Goal: Task Accomplishment & Management: Manage account settings

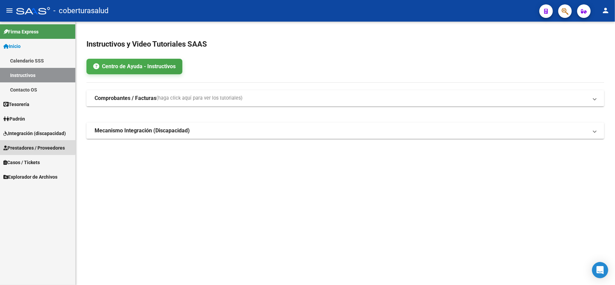
click at [31, 146] on span "Prestadores / Proveedores" at bounding box center [34, 147] width 62 height 7
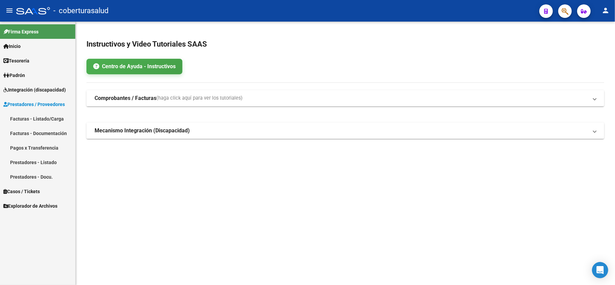
click at [22, 120] on link "Facturas - Listado/Carga" at bounding box center [37, 119] width 75 height 15
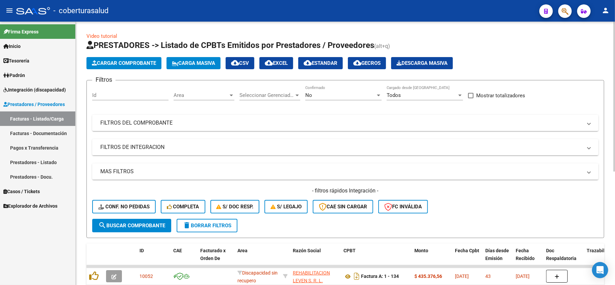
click at [331, 96] on div "No" at bounding box center [341, 95] width 70 height 6
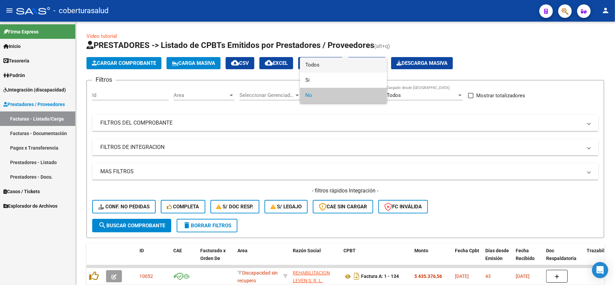
click at [320, 63] on span "Todos" at bounding box center [344, 64] width 76 height 15
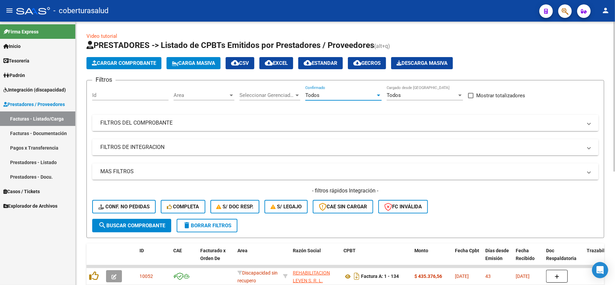
click at [183, 121] on mat-panel-title "FILTROS DEL COMPROBANTE" at bounding box center [341, 122] width 482 height 7
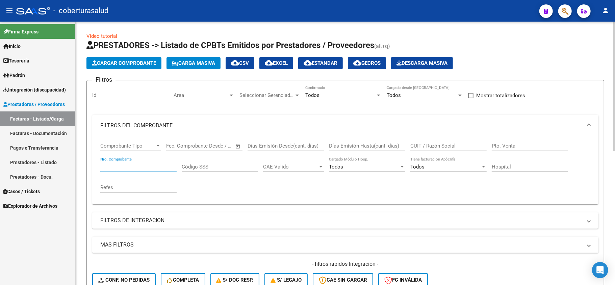
click at [164, 165] on input "Nro. Comprobante" at bounding box center [138, 167] width 76 height 6
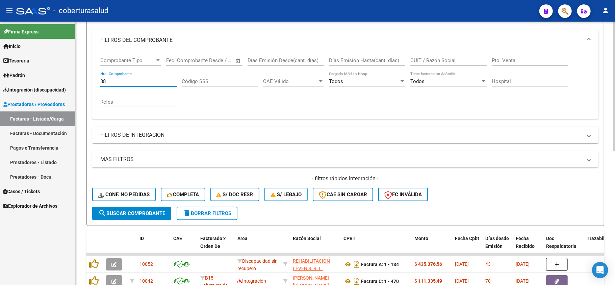
scroll to position [90, 0]
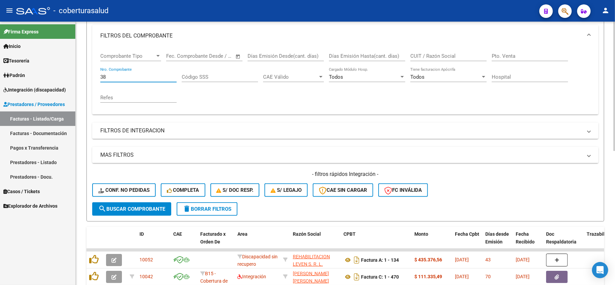
type input "38"
click at [116, 211] on span "search Buscar Comprobante" at bounding box center [131, 209] width 67 height 6
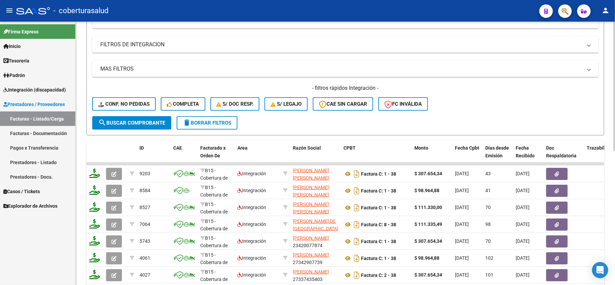
scroll to position [180, 0]
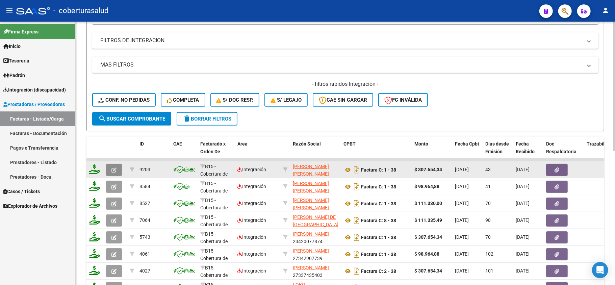
click at [110, 172] on button "button" at bounding box center [114, 170] width 16 height 12
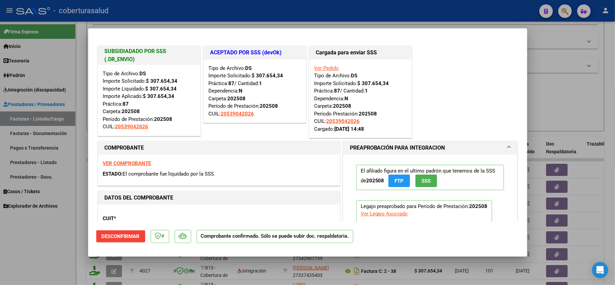
click at [118, 165] on strong "VER COMPROBANTE" at bounding box center [127, 164] width 48 height 6
